Goal: Check status: Check status

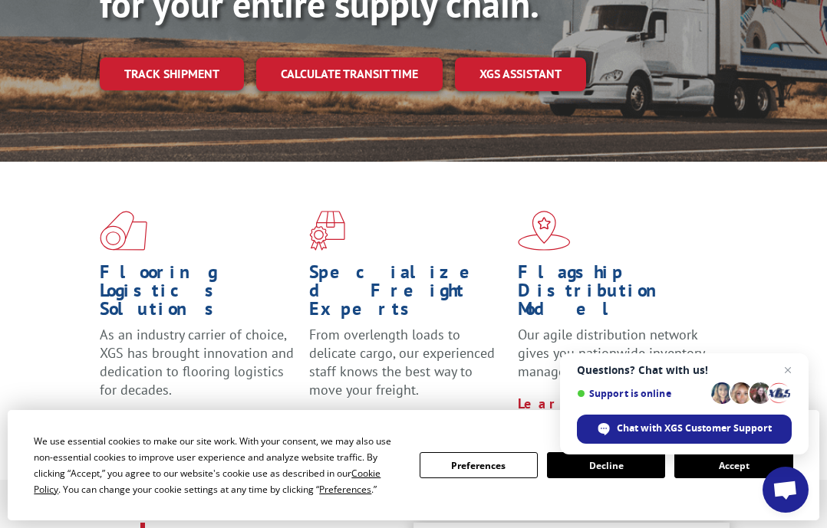
scroll to position [230, 0]
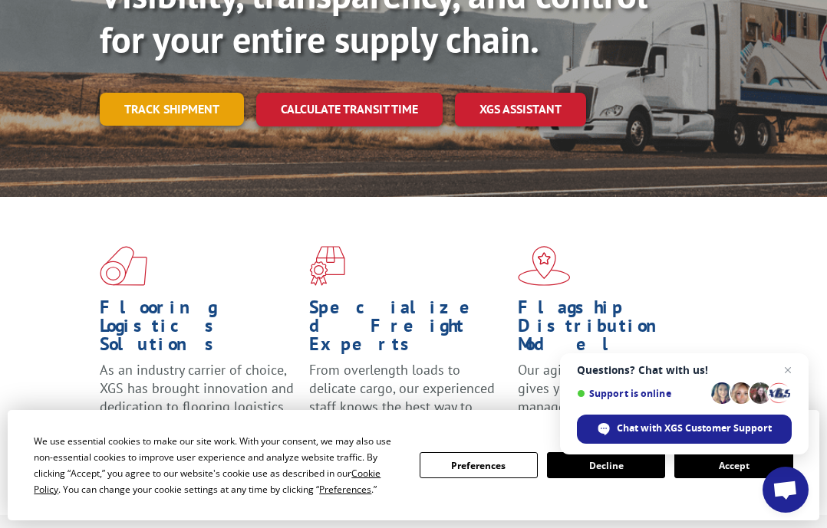
click at [219, 103] on link "Track shipment" at bounding box center [172, 109] width 144 height 32
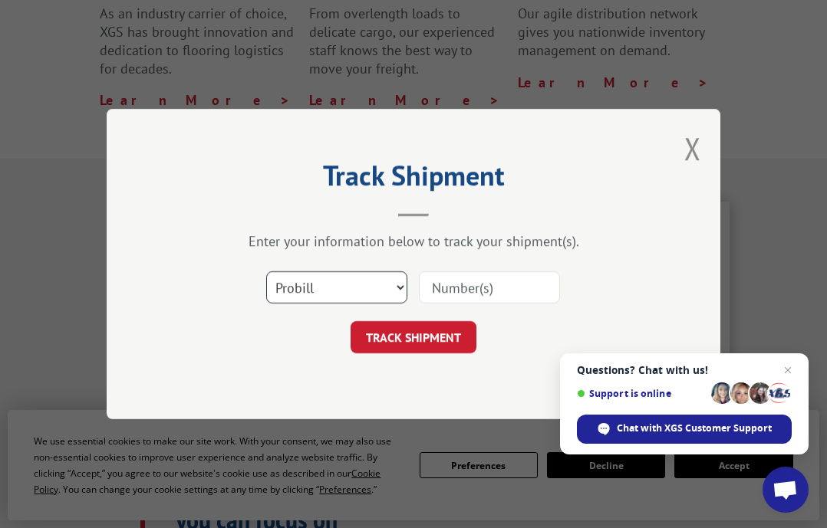
scroll to position [613, 0]
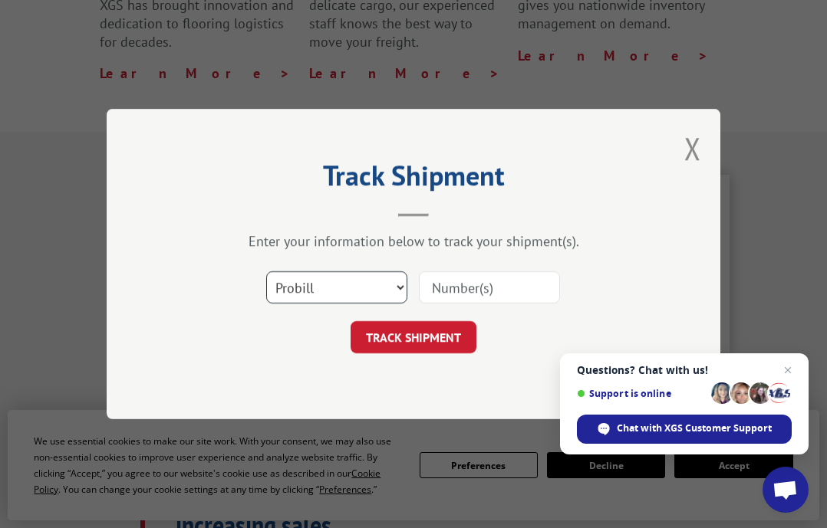
click at [371, 287] on select "Select category... Probill BOL PO" at bounding box center [336, 287] width 141 height 32
select select "bol"
click at [266, 271] on select "Select category... Probill BOL PO" at bounding box center [336, 287] width 141 height 32
click at [339, 292] on select "Select category... Probill BOL PO" at bounding box center [336, 287] width 141 height 32
click at [266, 271] on select "Select category... Probill BOL PO" at bounding box center [336, 287] width 141 height 32
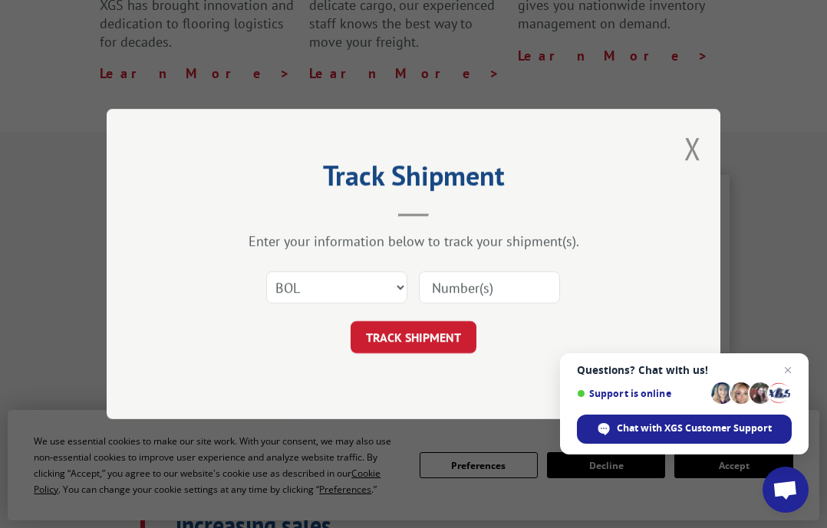
click at [452, 284] on input at bounding box center [489, 287] width 141 height 32
type input "2874057"
click button "TRACK SHIPMENT" at bounding box center [413, 337] width 126 height 32
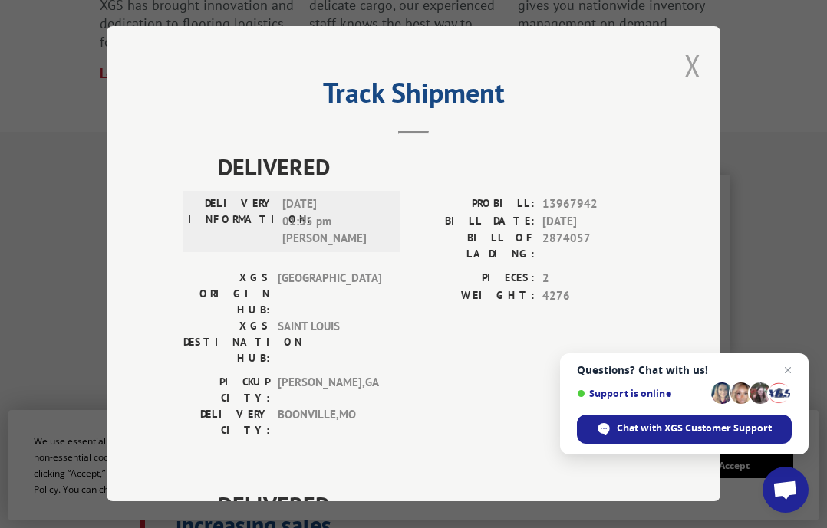
click at [694, 64] on button "Close modal" at bounding box center [692, 65] width 17 height 41
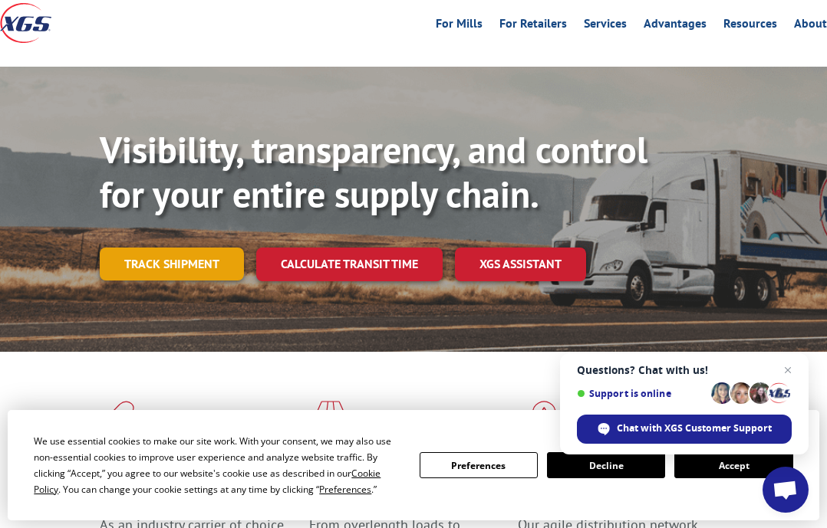
click at [136, 270] on link "Track shipment" at bounding box center [172, 264] width 144 height 32
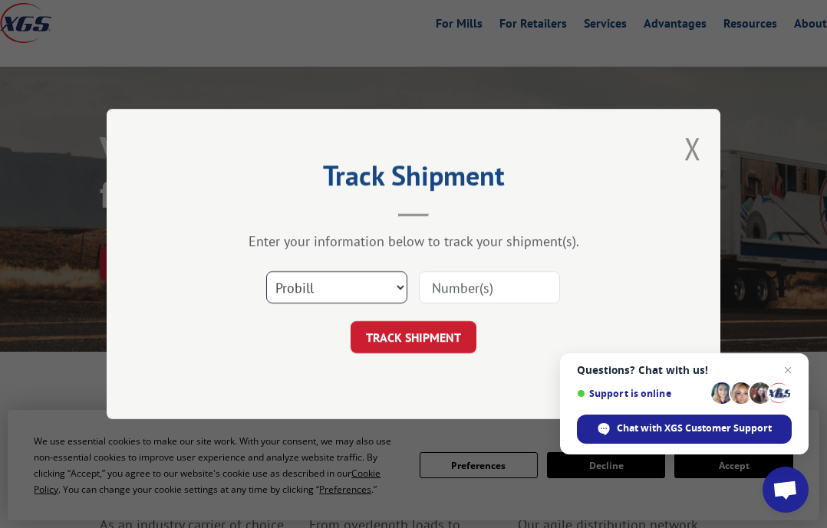
click at [295, 276] on select "Select category... Probill BOL PO" at bounding box center [336, 287] width 141 height 32
select select "bol"
click at [266, 271] on select "Select category... Probill BOL PO" at bounding box center [336, 287] width 141 height 32
click at [479, 274] on input at bounding box center [489, 287] width 141 height 32
type input "2874057"
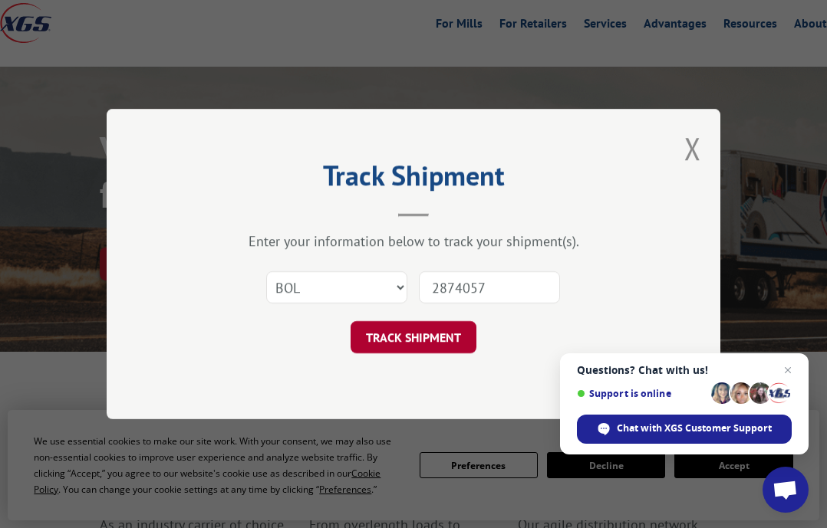
click at [450, 335] on button "TRACK SHIPMENT" at bounding box center [413, 337] width 126 height 32
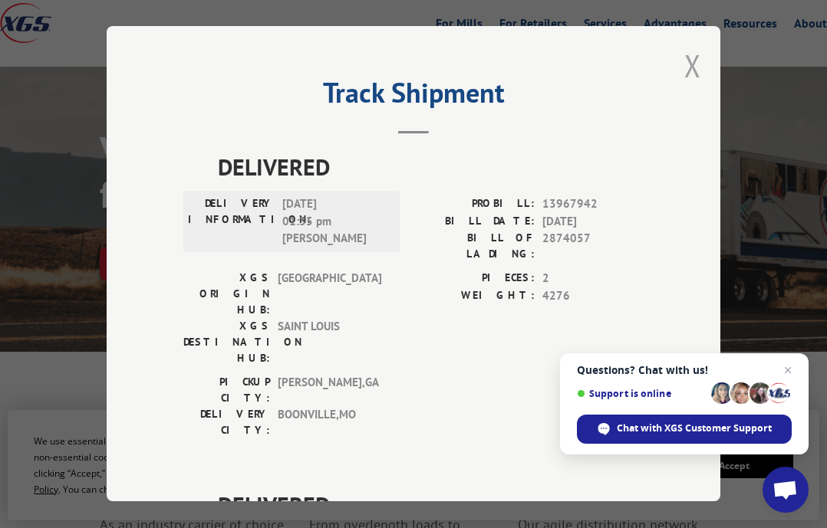
click at [684, 52] on button "Close modal" at bounding box center [692, 65] width 17 height 41
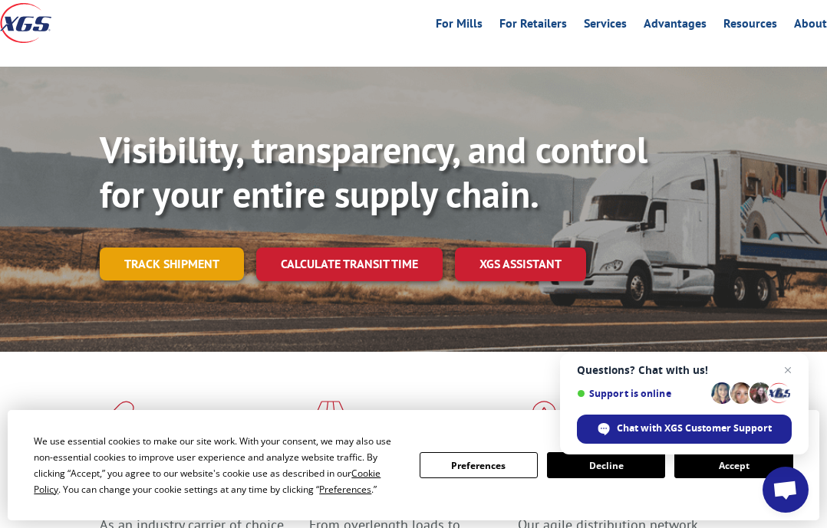
click at [208, 268] on link "Track shipment" at bounding box center [172, 264] width 144 height 32
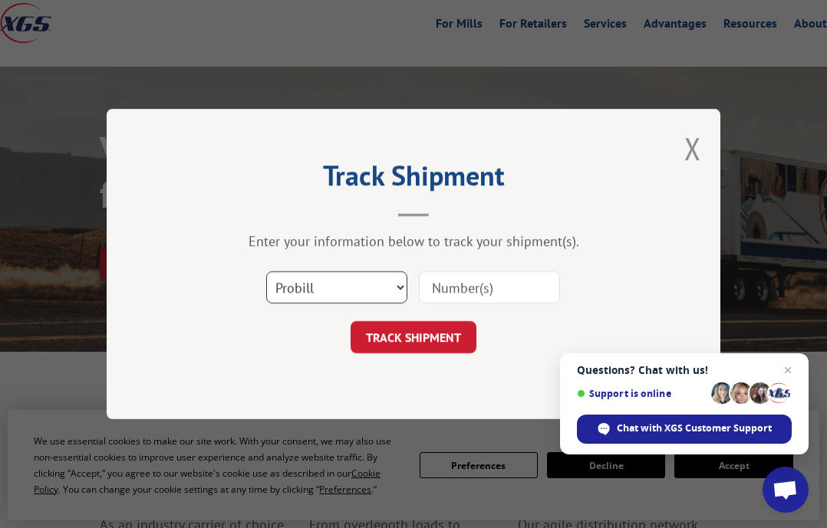
click at [311, 281] on select "Select category... Probill BOL PO" at bounding box center [336, 287] width 141 height 32
select select "bol"
click at [266, 271] on select "Select category... Probill BOL PO" at bounding box center [336, 287] width 141 height 32
click at [325, 291] on select "Select category... Probill BOL PO" at bounding box center [336, 287] width 141 height 32
click at [266, 271] on select "Select category... Probill BOL PO" at bounding box center [336, 287] width 141 height 32
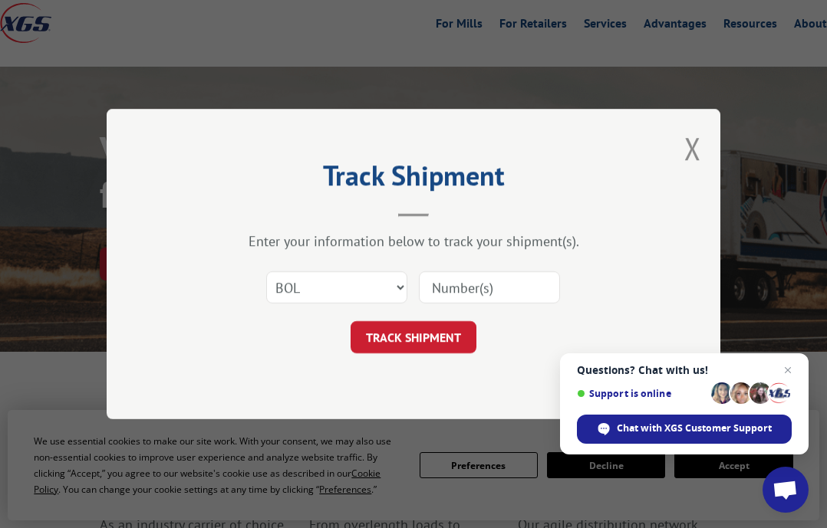
drag, startPoint x: 444, startPoint y: 307, endPoint x: 459, endPoint y: 296, distance: 18.6
click at [447, 305] on div "Select category... Probill BOL PO" at bounding box center [413, 287] width 460 height 51
click at [459, 295] on input at bounding box center [489, 287] width 141 height 32
type input "2874057"
click at [453, 336] on button "TRACK SHIPMENT" at bounding box center [413, 337] width 126 height 32
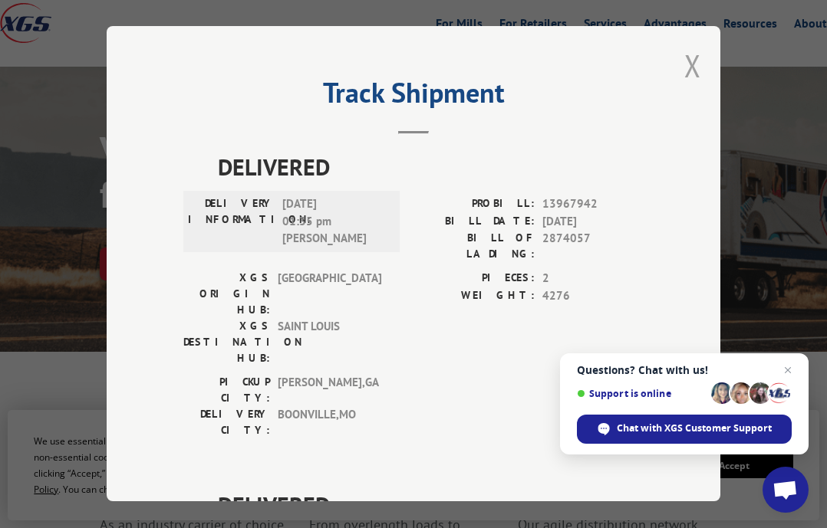
click at [686, 61] on button "Close modal" at bounding box center [692, 65] width 17 height 41
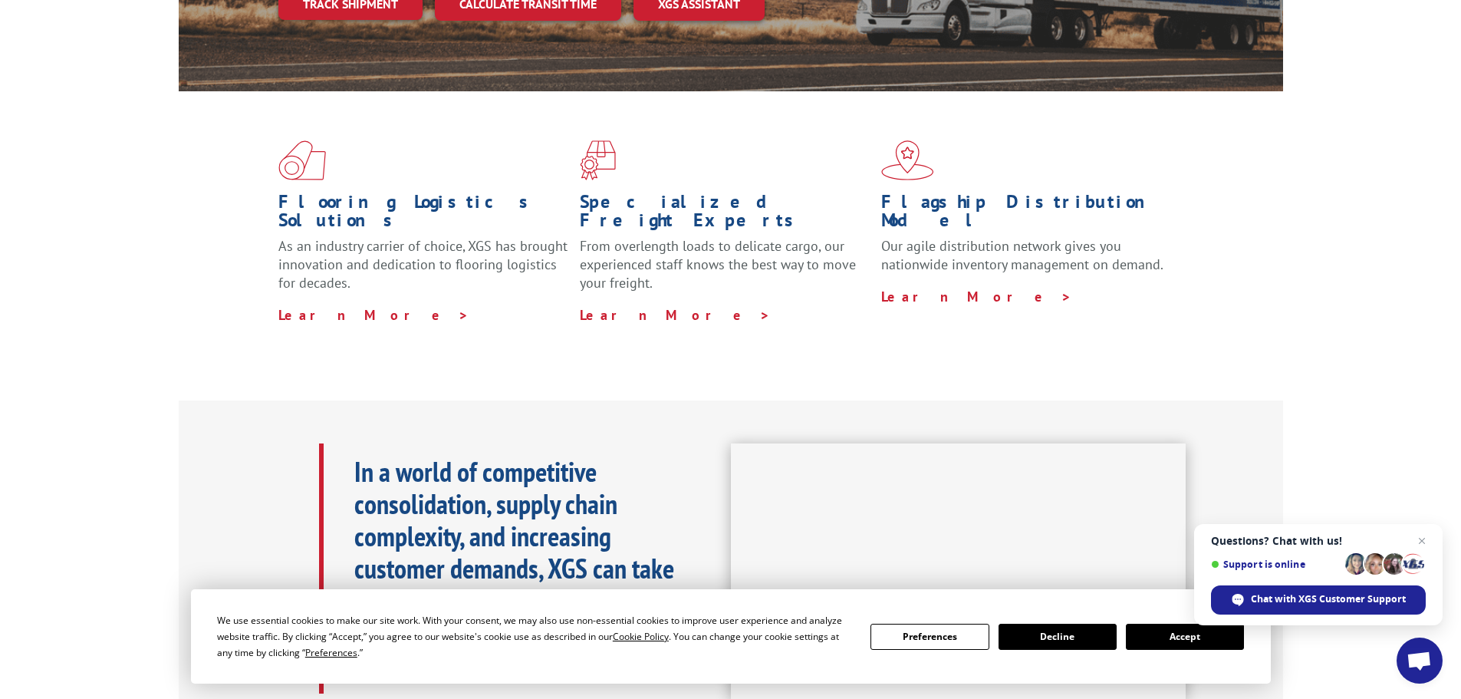
scroll to position [349, 0]
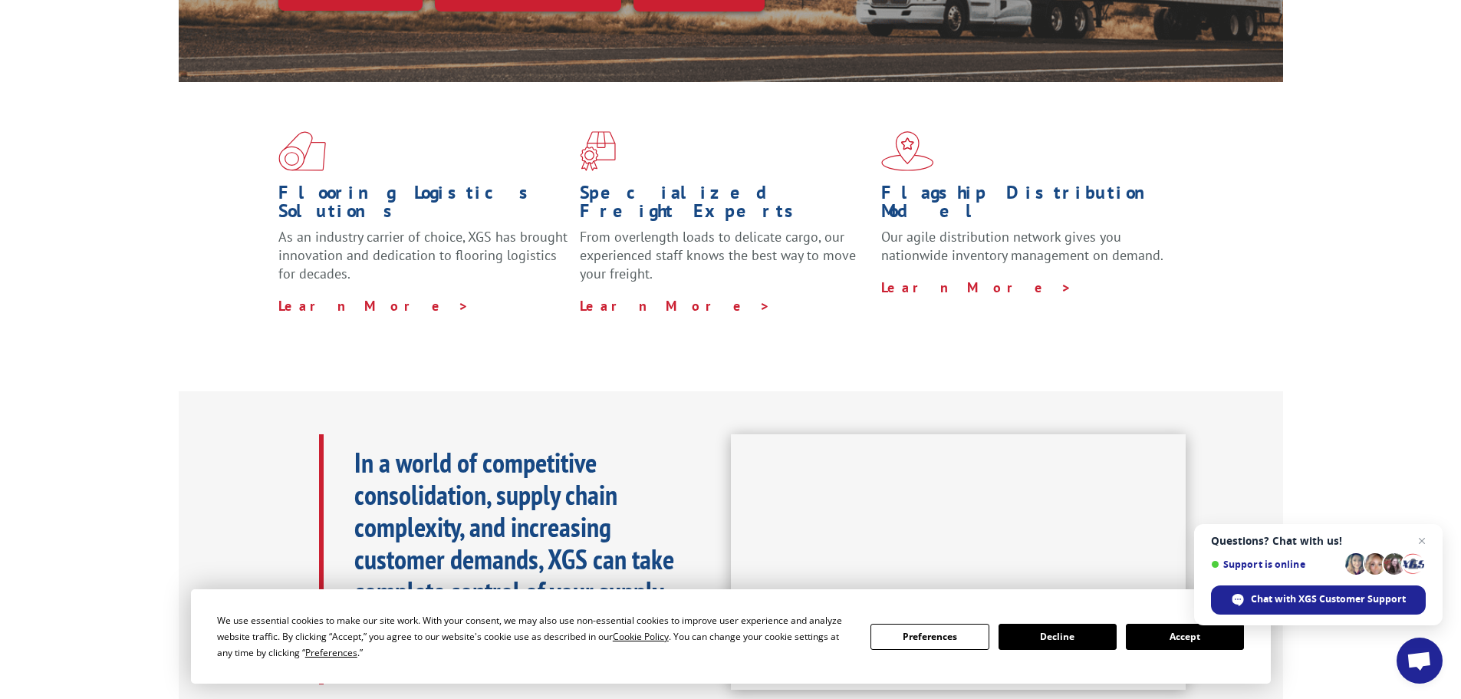
click at [826, 528] on button "Accept" at bounding box center [1185, 636] width 118 height 26
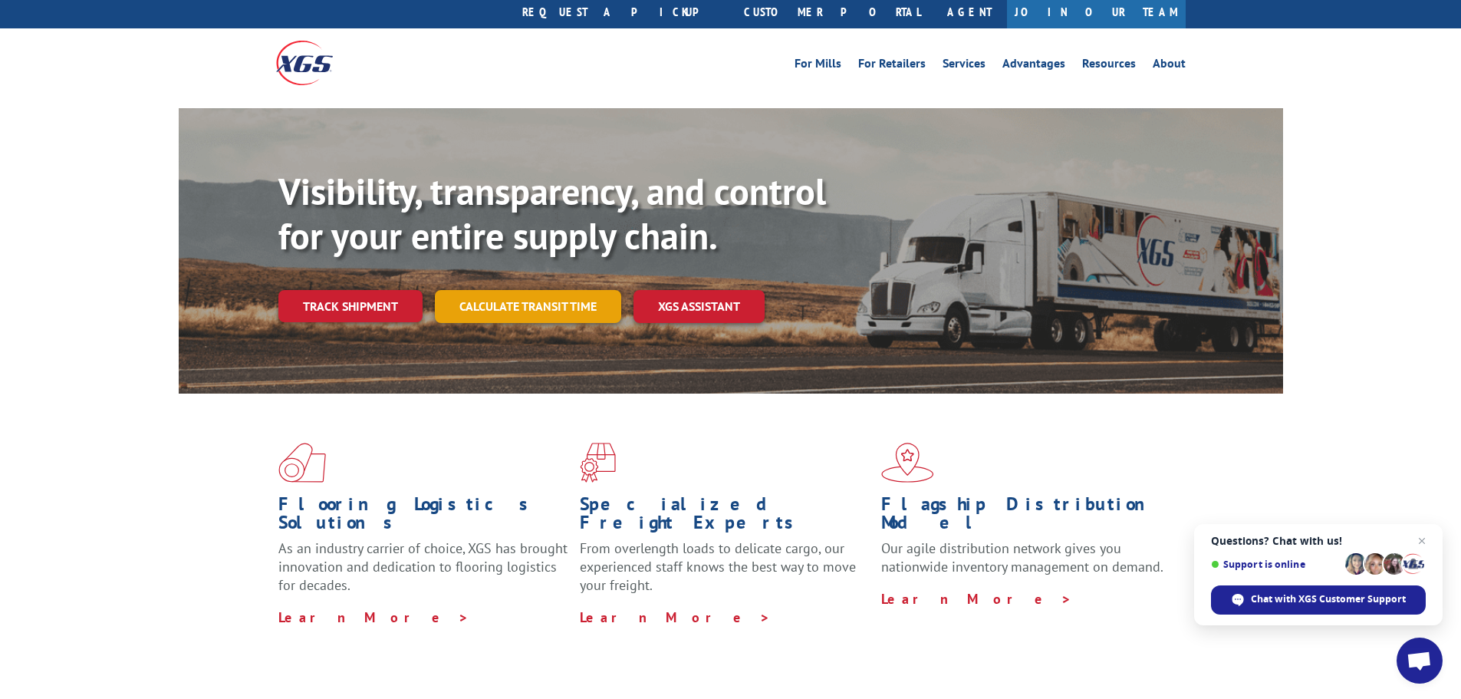
scroll to position [0, 0]
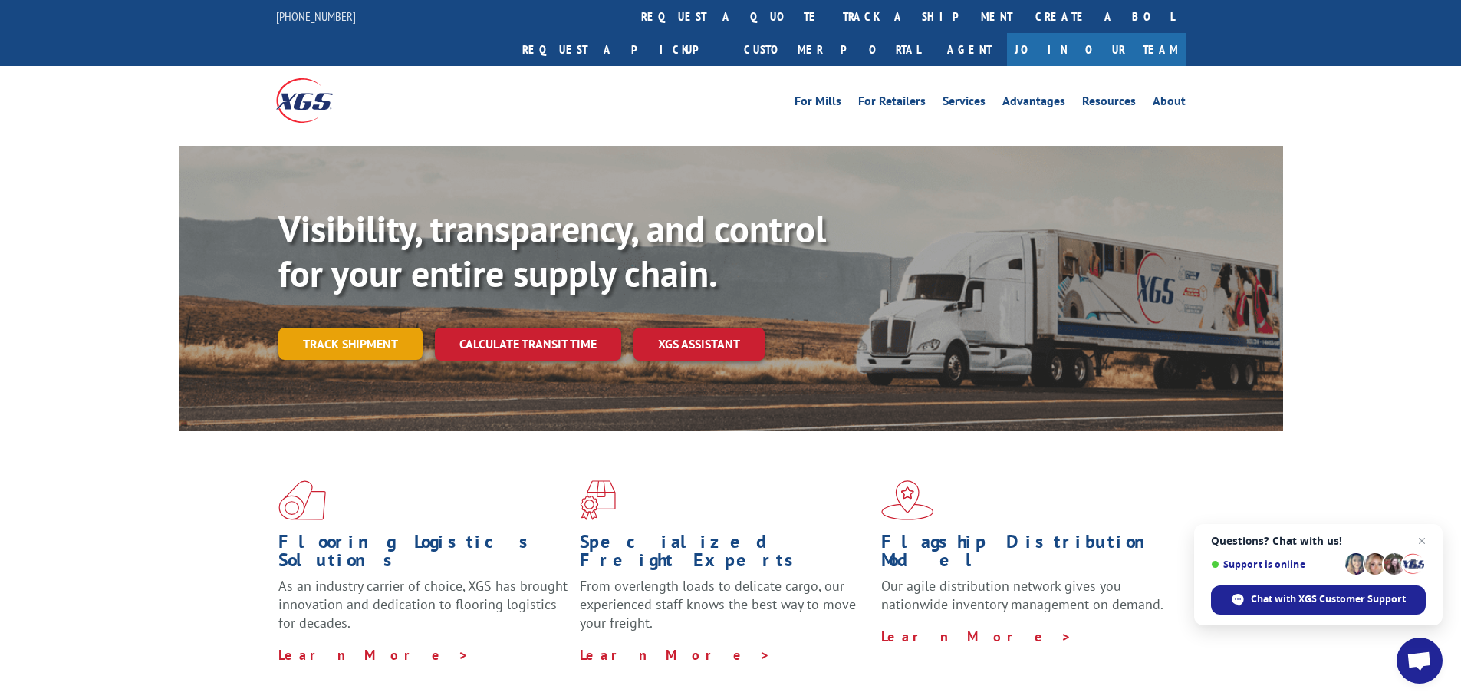
click at [361, 327] on link "Track shipment" at bounding box center [350, 343] width 144 height 32
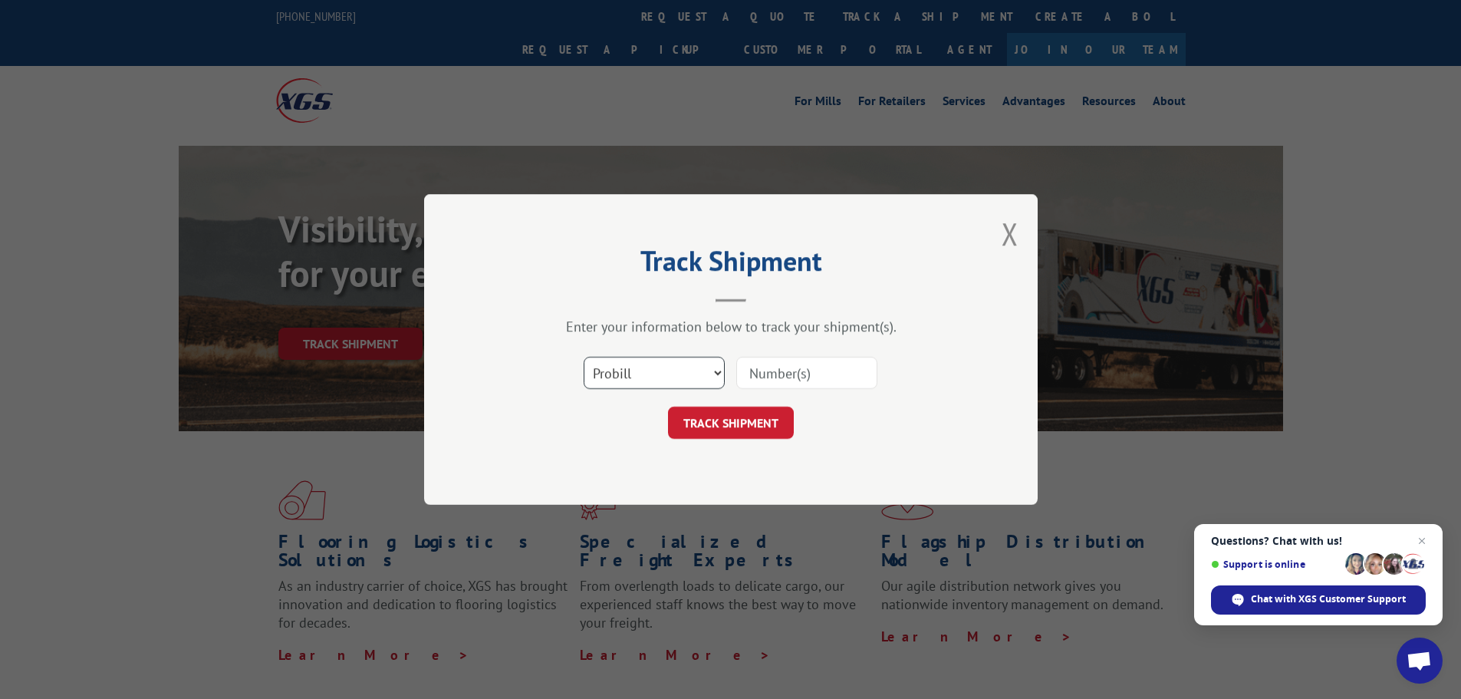
click at [679, 379] on select "Select category... Probill BOL PO" at bounding box center [654, 373] width 141 height 32
select select "po"
click at [584, 357] on select "Select category... Probill BOL PO" at bounding box center [654, 373] width 141 height 32
click at [805, 367] on input at bounding box center [806, 373] width 141 height 32
type input "2874057"
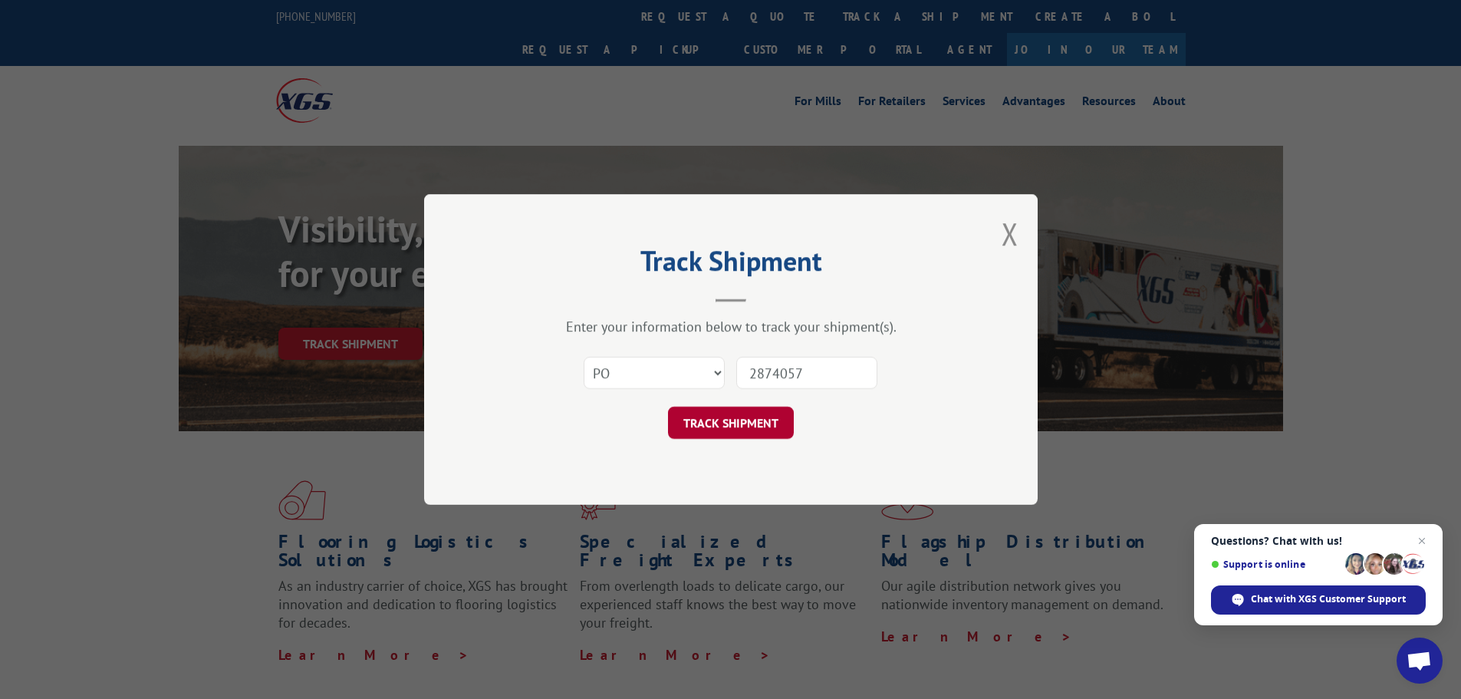
click at [745, 438] on button "TRACK SHIPMENT" at bounding box center [731, 422] width 126 height 32
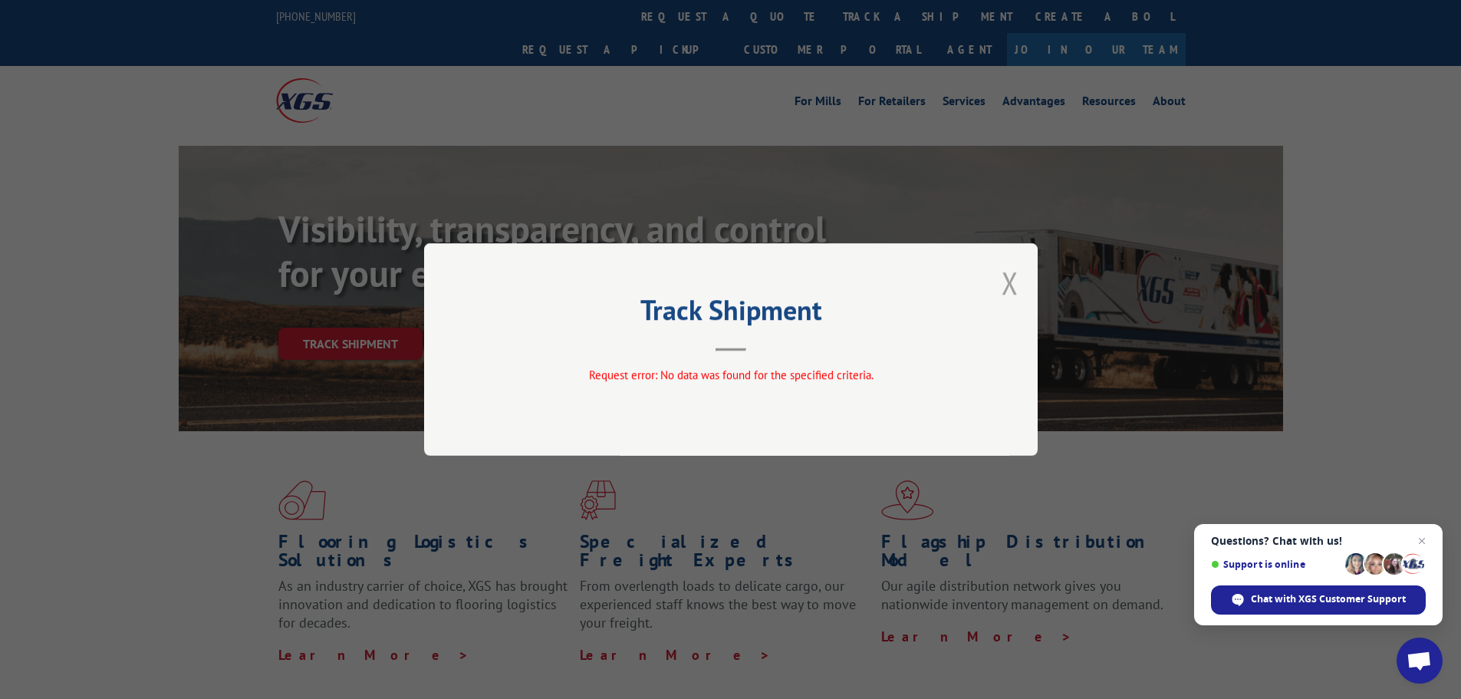
drag, startPoint x: 1024, startPoint y: 269, endPoint x: 1007, endPoint y: 275, distance: 17.9
click at [826, 275] on div "Track Shipment Request error: No data was found for the specified criteria." at bounding box center [730, 349] width 613 height 212
click at [826, 275] on button "Close modal" at bounding box center [1009, 282] width 17 height 41
